Goal: Task Accomplishment & Management: Manage account settings

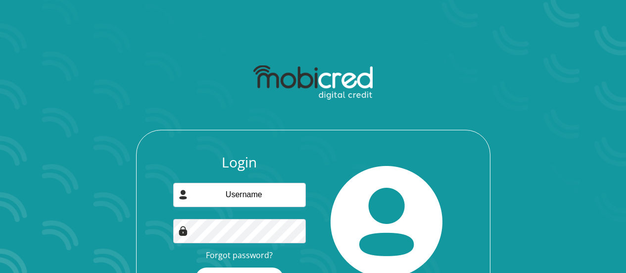
scroll to position [63, 0]
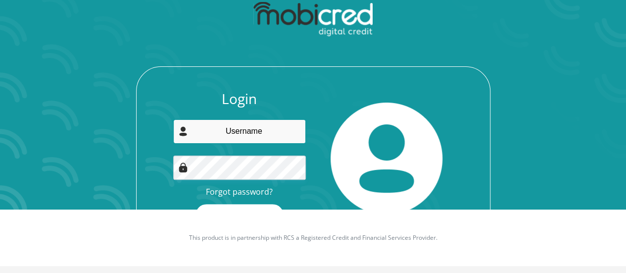
type input "[PERSON_NAME][EMAIL_ADDRESS][DOMAIN_NAME]"
click at [235, 133] on input "[PERSON_NAME][EMAIL_ADDRESS][DOMAIN_NAME]" at bounding box center [239, 131] width 133 height 24
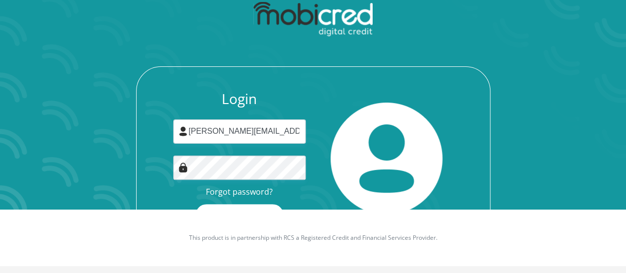
click at [331, 111] on img at bounding box center [387, 159] width 112 height 112
click at [256, 207] on button "Login" at bounding box center [240, 215] width 88 height 22
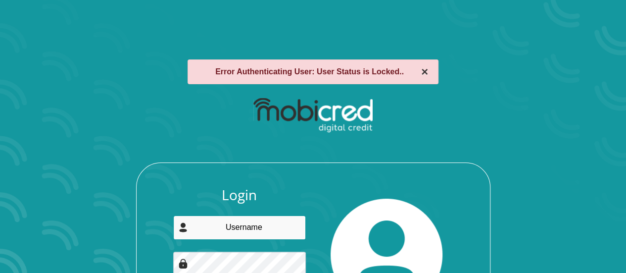
type input "[PERSON_NAME][EMAIL_ADDRESS][DOMAIN_NAME]"
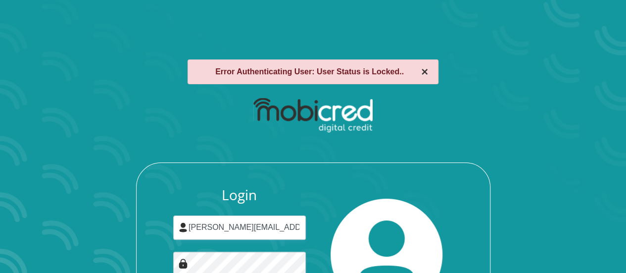
click at [422, 71] on button "×" at bounding box center [424, 72] width 7 height 12
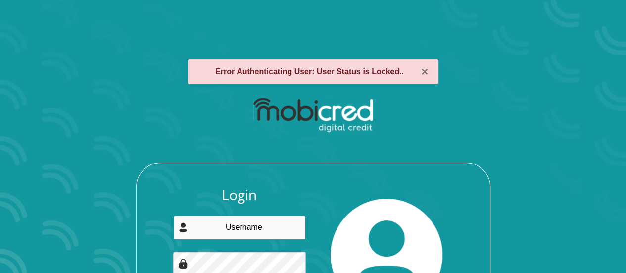
type input "[PERSON_NAME][EMAIL_ADDRESS][DOMAIN_NAME]"
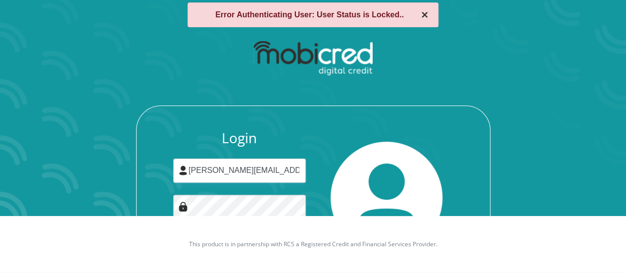
scroll to position [96, 0]
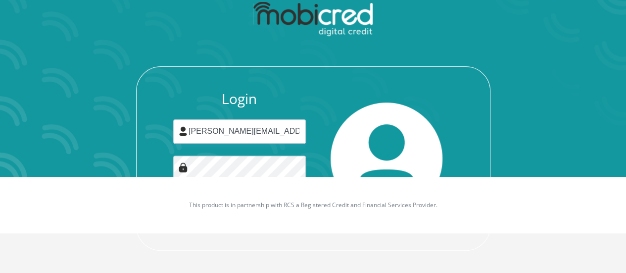
click at [342, 20] on img at bounding box center [313, 19] width 119 height 35
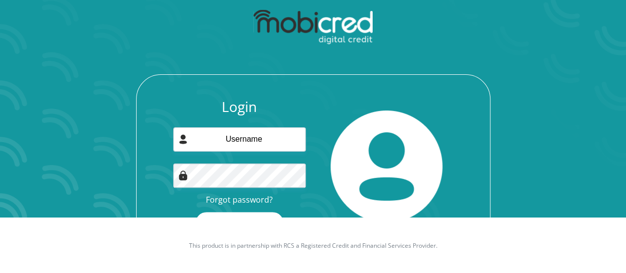
scroll to position [63, 0]
